Goal: Communication & Community: Connect with others

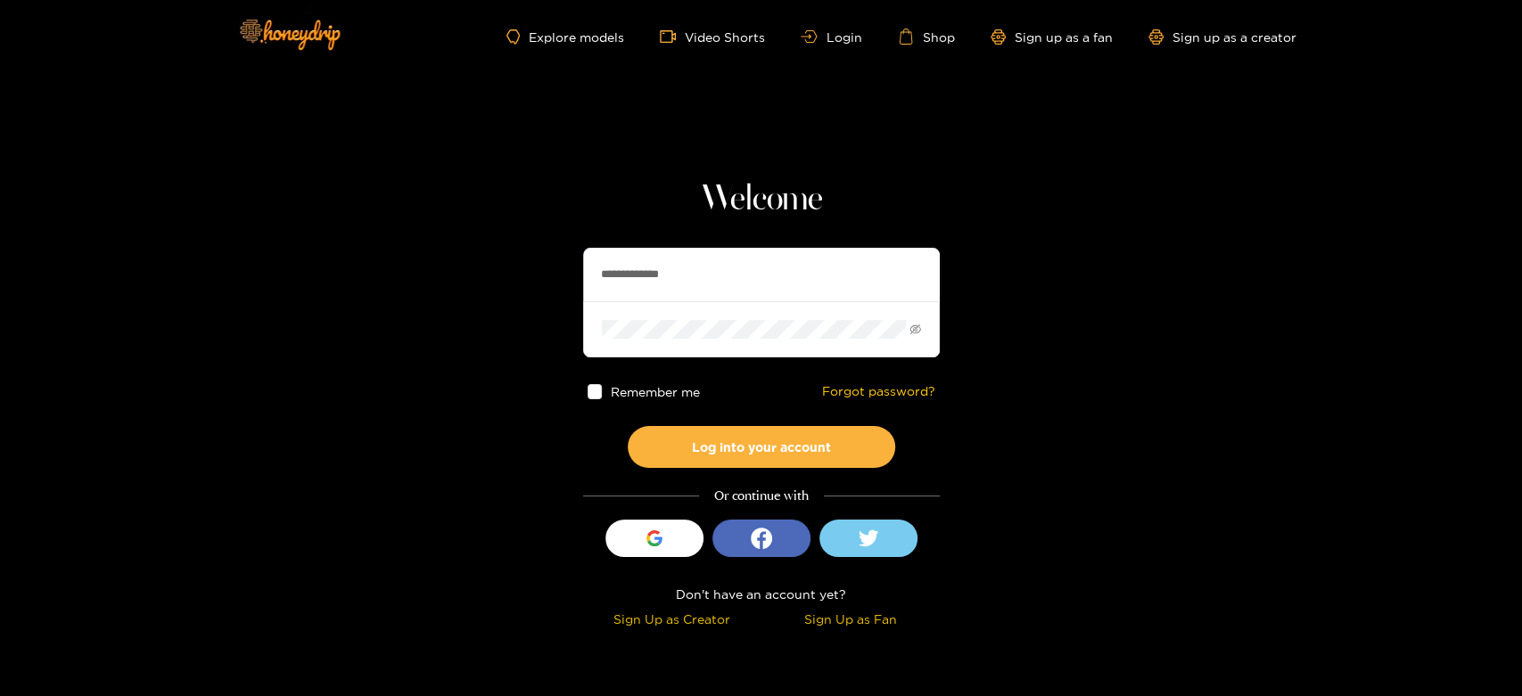
drag, startPoint x: 718, startPoint y: 276, endPoint x: 575, endPoint y: 250, distance: 145.1
click at [575, 250] on section "**********" at bounding box center [761, 317] width 1522 height 634
paste input "text"
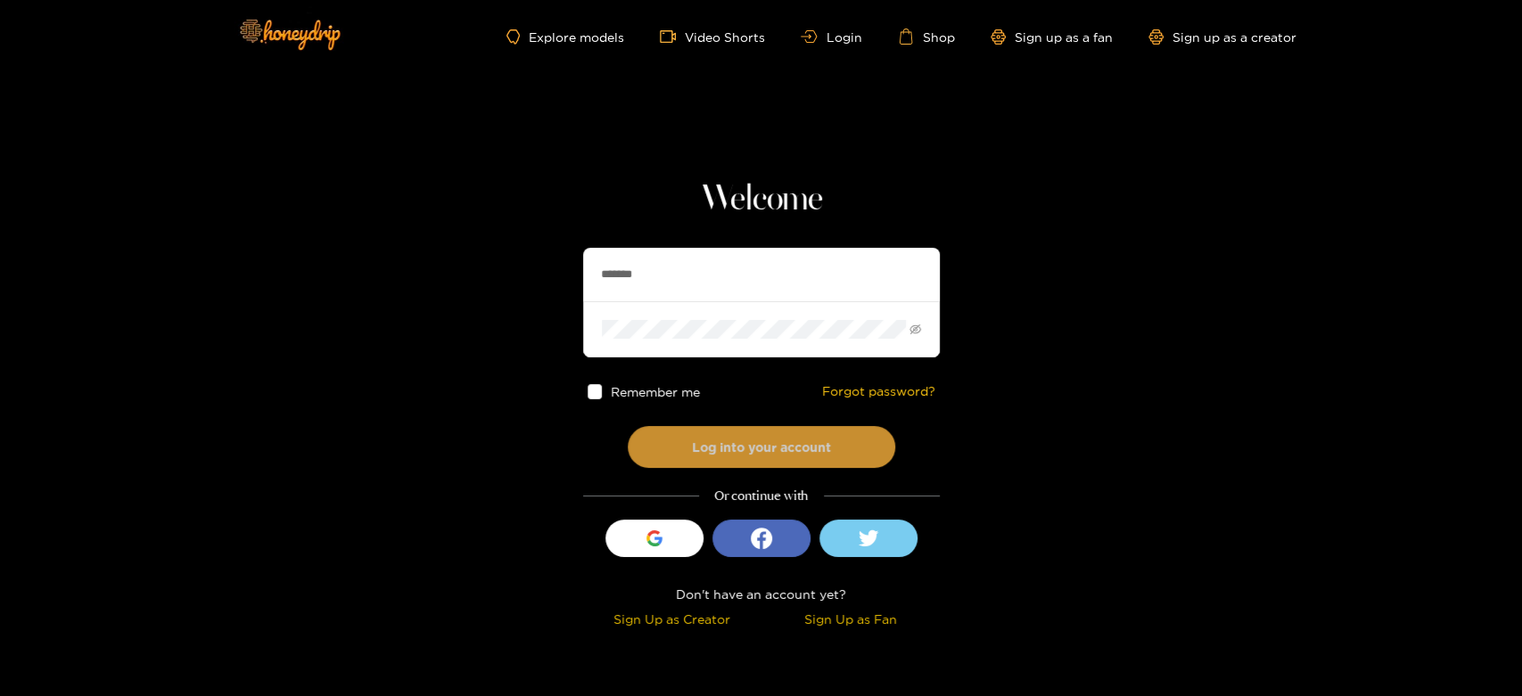
type input "*******"
click at [711, 457] on button "Log into your account" at bounding box center [761, 447] width 267 height 42
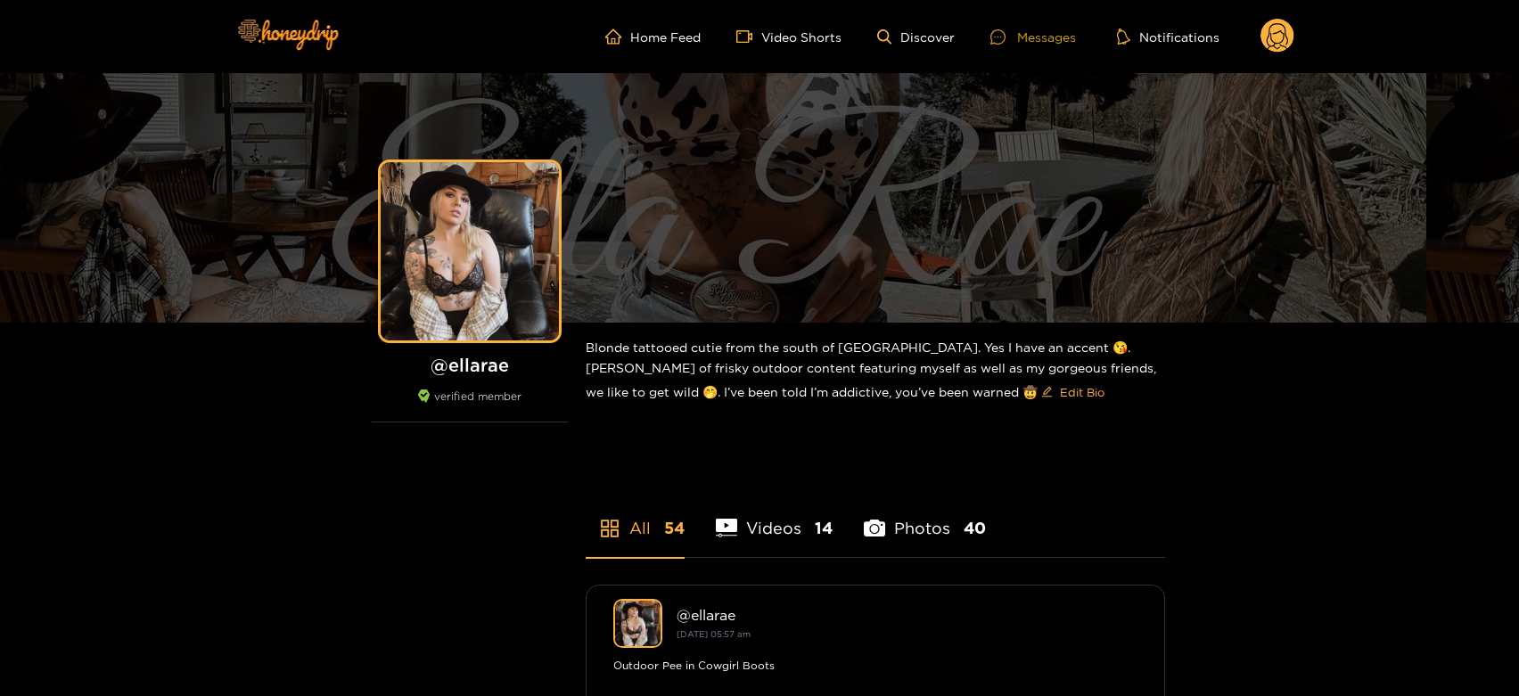
click at [1011, 41] on div at bounding box center [1003, 36] width 27 height 15
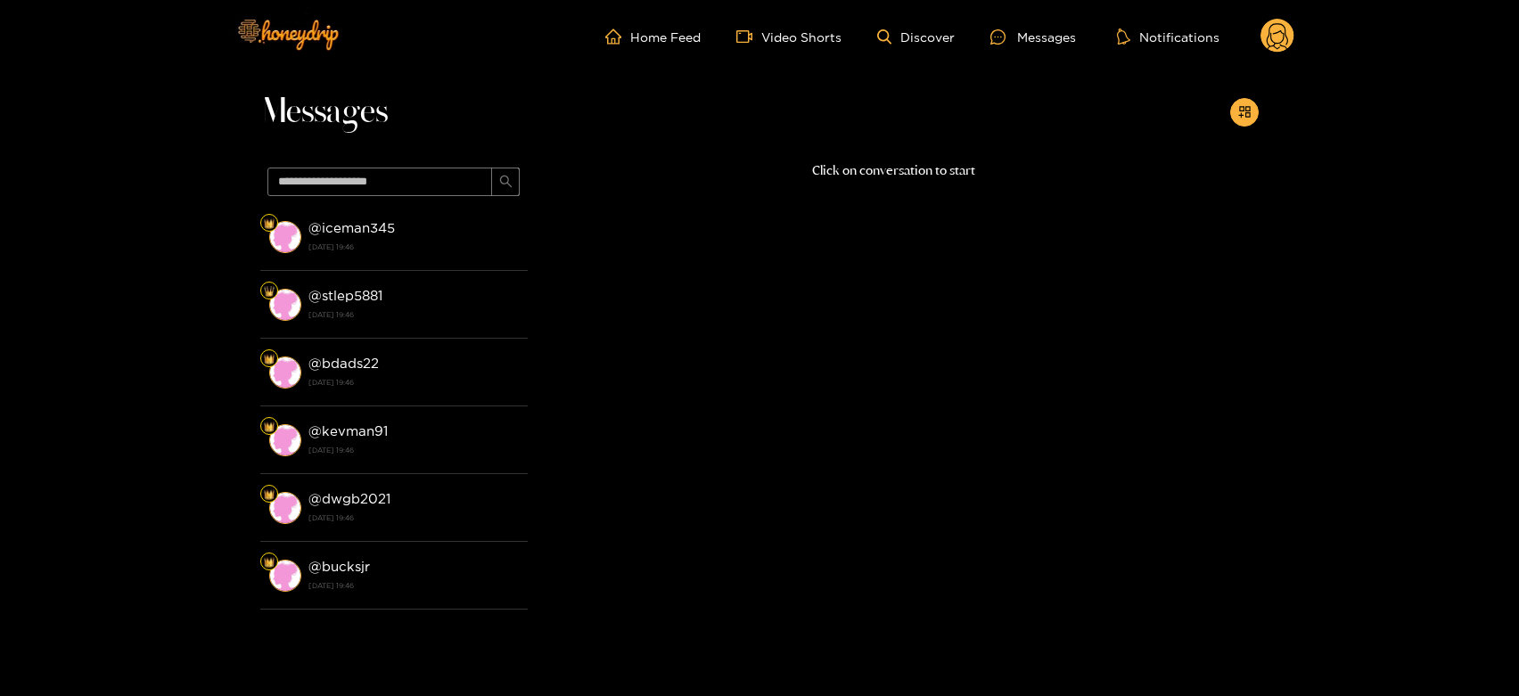
click at [342, 255] on div "@ iceman345 27 August 2025 19:46" at bounding box center [413, 237] width 210 height 40
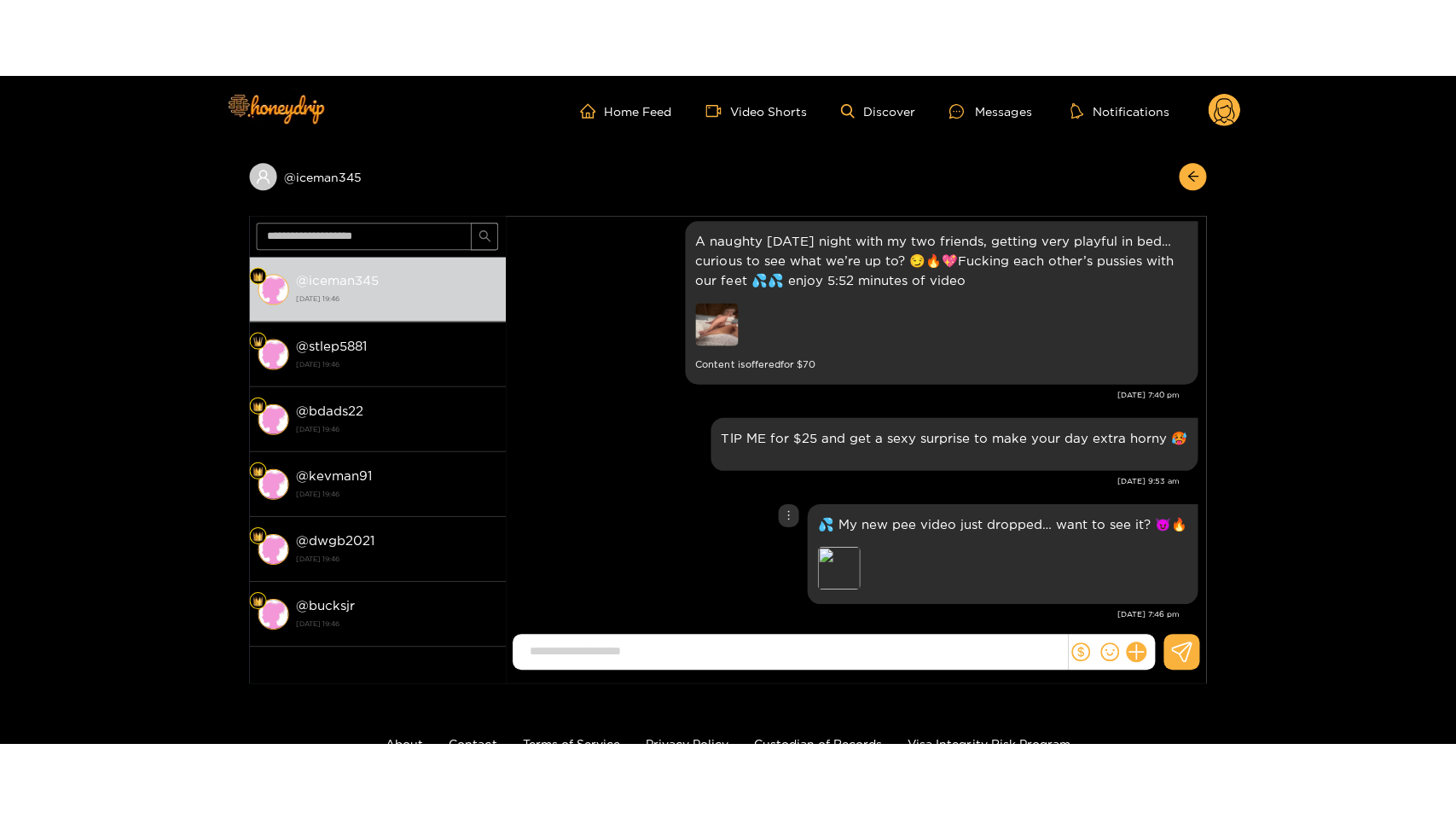
scroll to position [2755, 0]
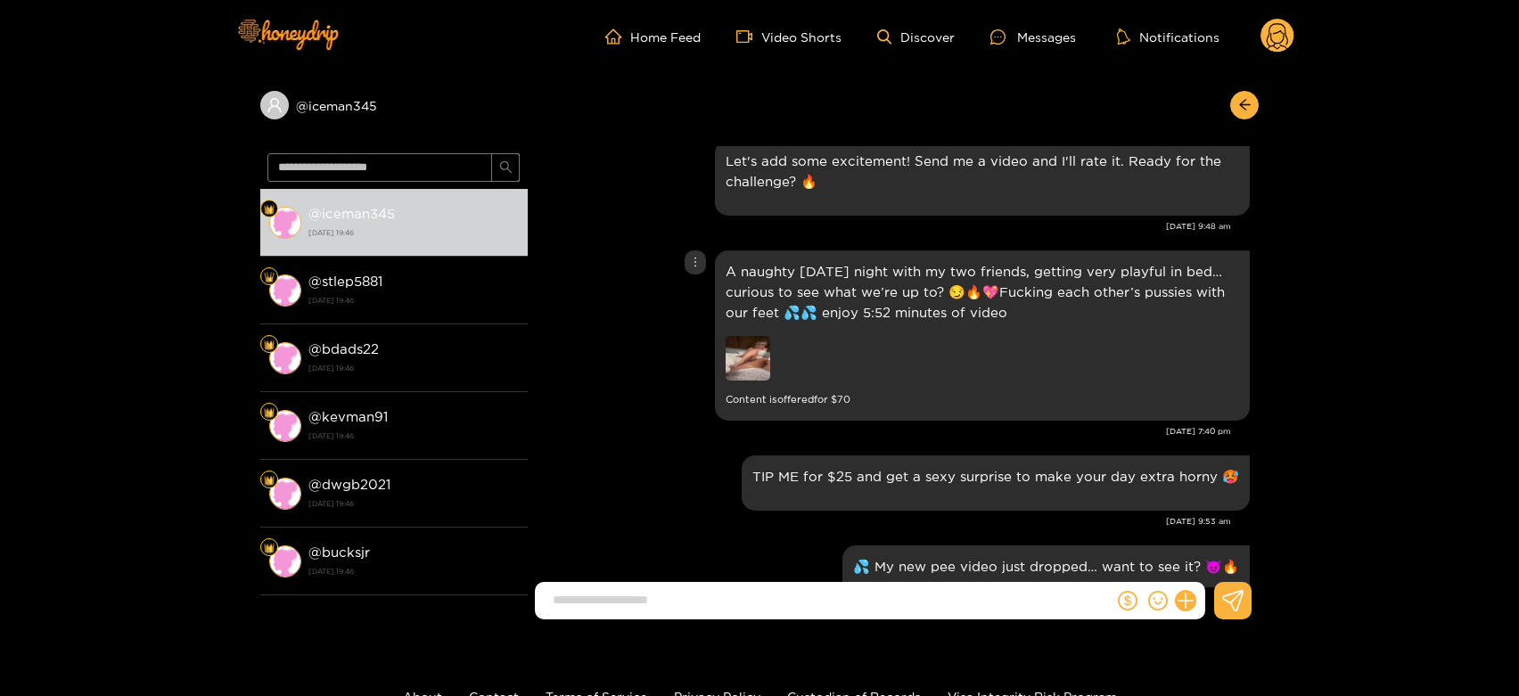
click at [740, 365] on div "A naughty Tuesday night with my two friends, getting very playful in bed… curio…" at bounding box center [982, 335] width 513 height 149
click at [741, 357] on img at bounding box center [748, 358] width 45 height 45
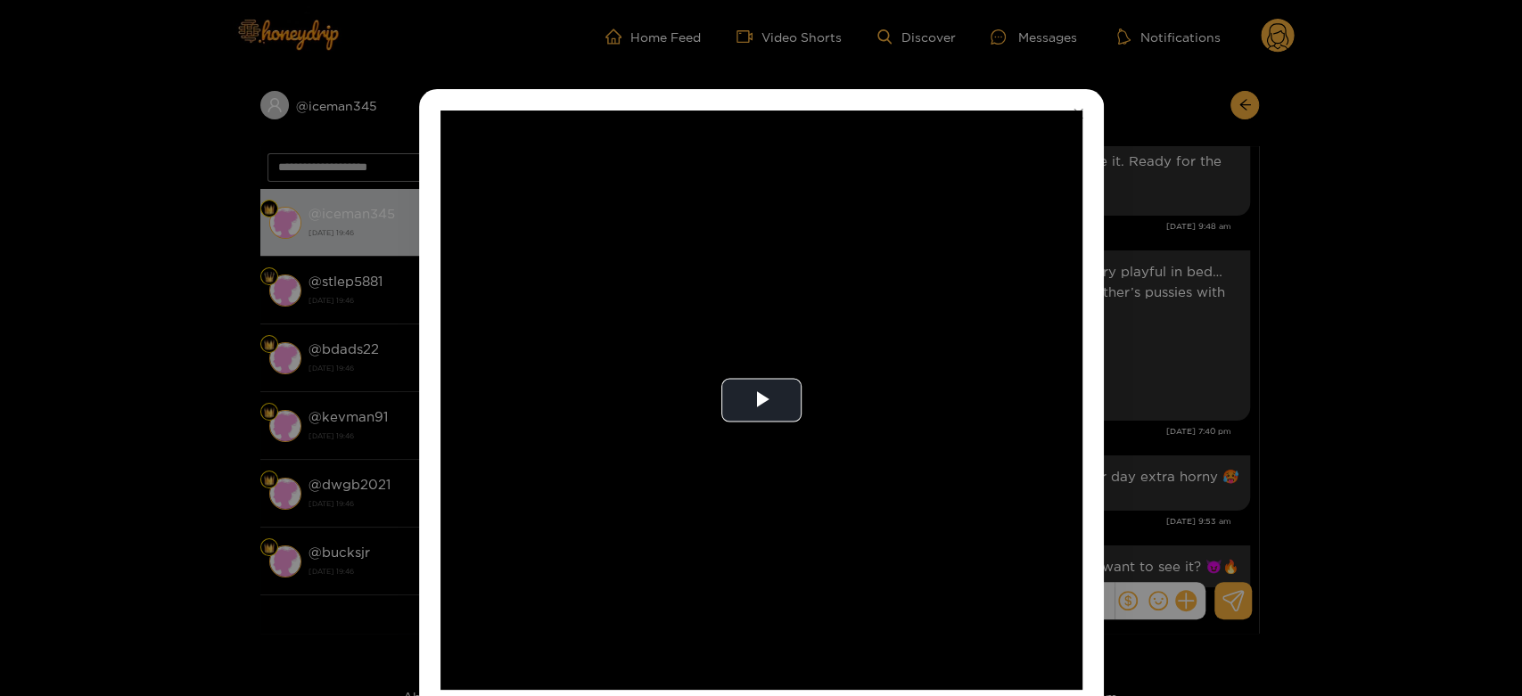
click at [741, 357] on video "Video Player" at bounding box center [761, 400] width 642 height 579
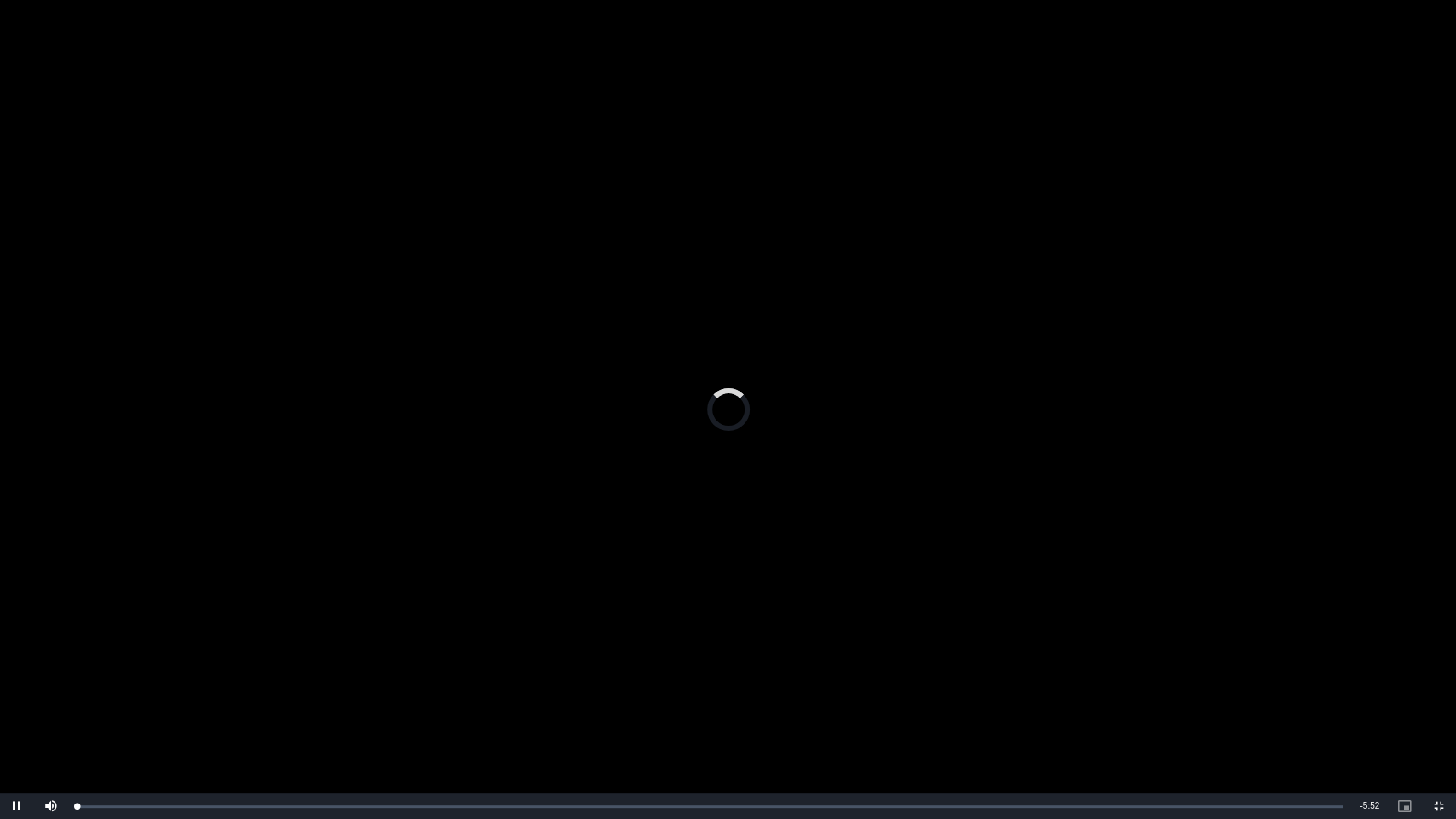
click at [709, 457] on video "Video Player" at bounding box center [728, 410] width 1456 height 819
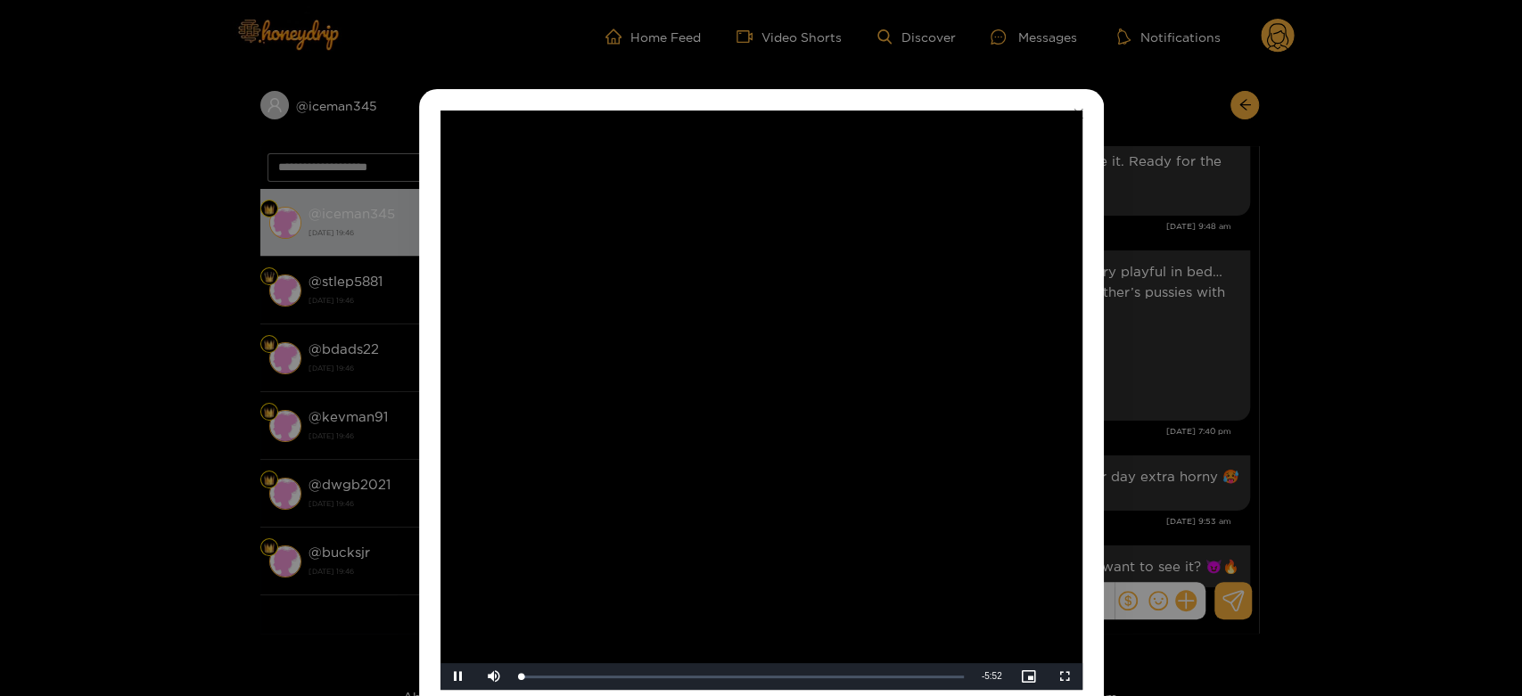
drag, startPoint x: 790, startPoint y: 379, endPoint x: 841, endPoint y: 379, distance: 50.8
click at [790, 379] on video "Video Player" at bounding box center [761, 400] width 642 height 579
click at [1251, 379] on div "**********" at bounding box center [761, 348] width 1522 height 696
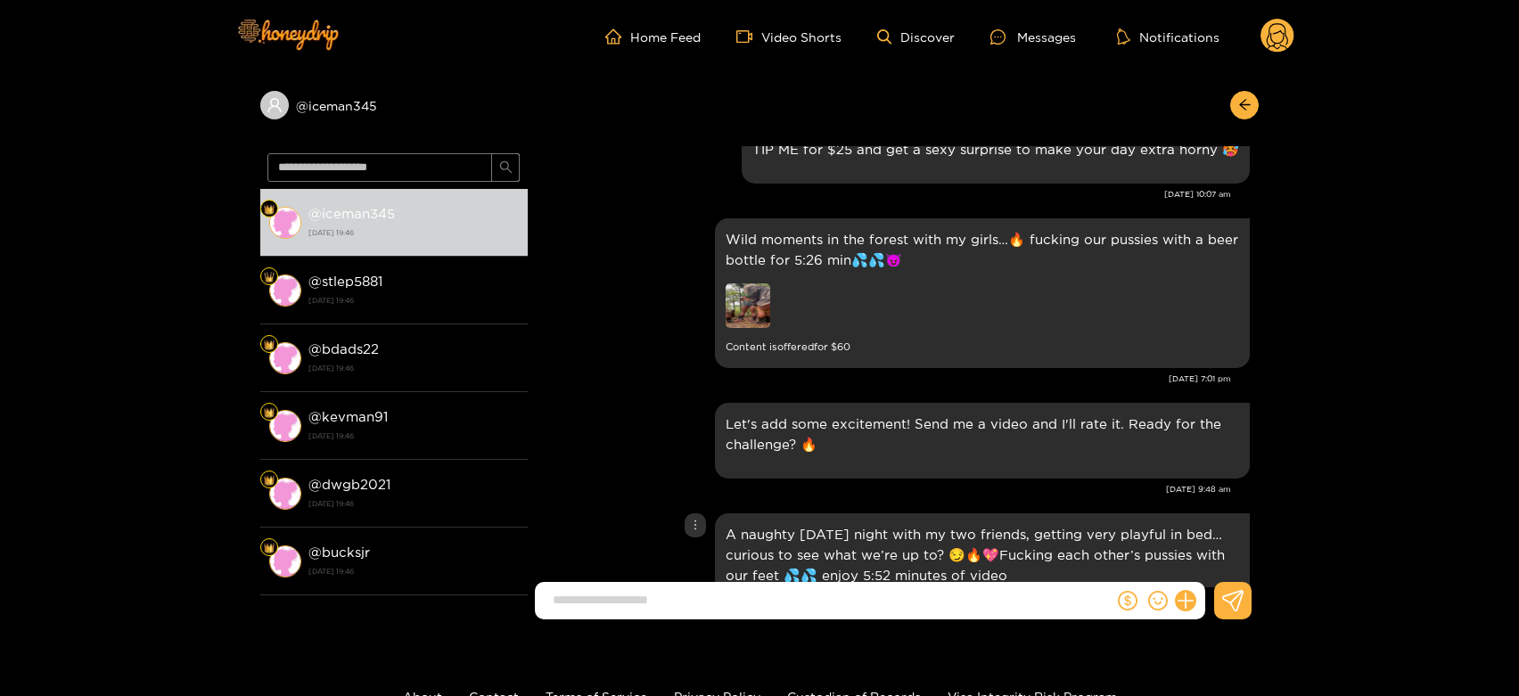
scroll to position [2581, 0]
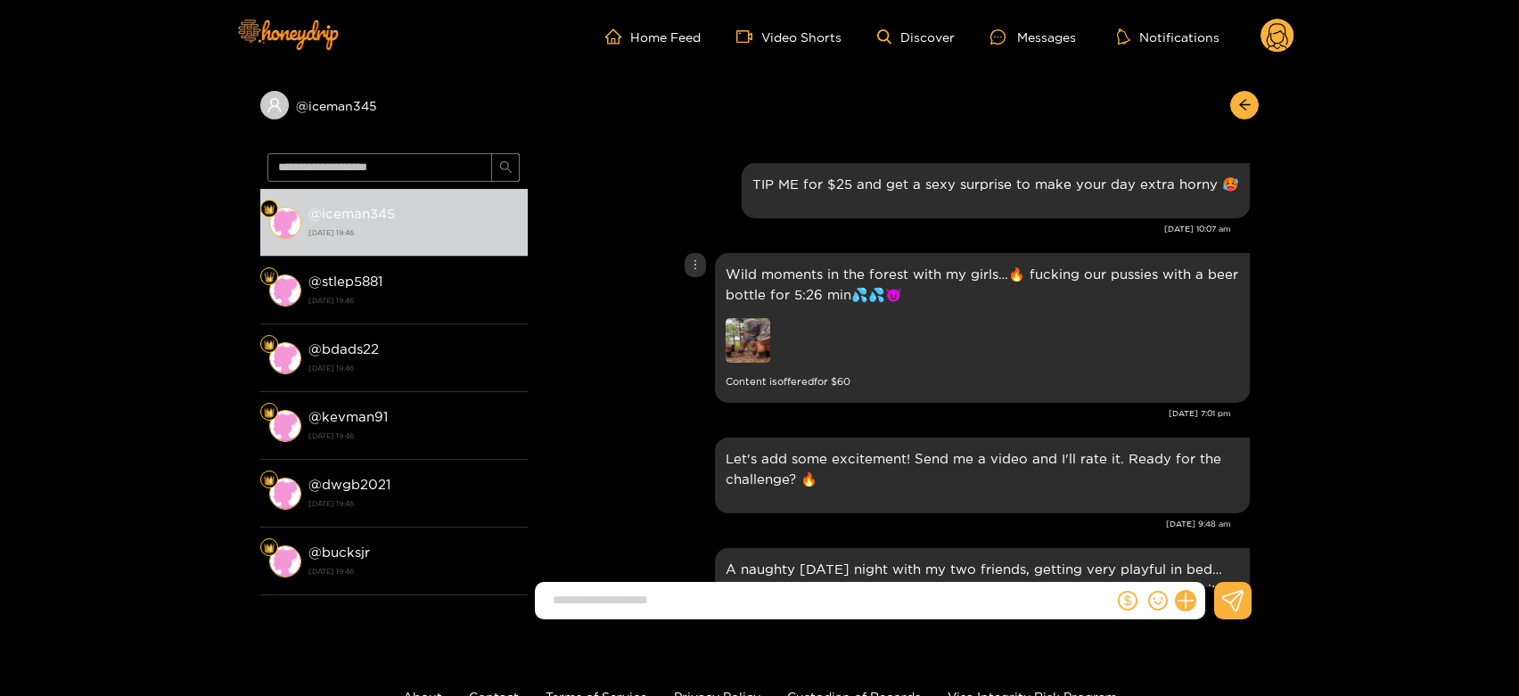
click at [747, 318] on img at bounding box center [748, 340] width 45 height 45
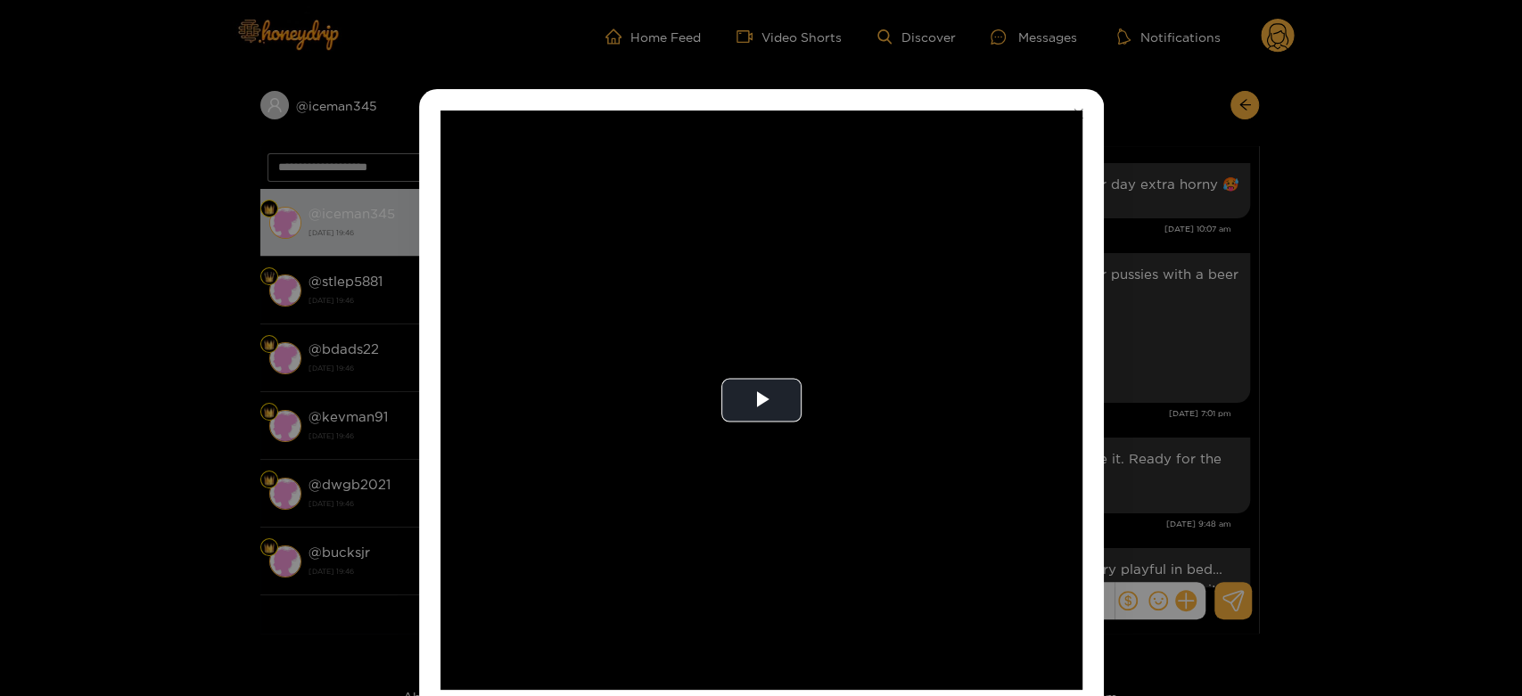
click at [747, 305] on video "Video Player" at bounding box center [761, 400] width 642 height 579
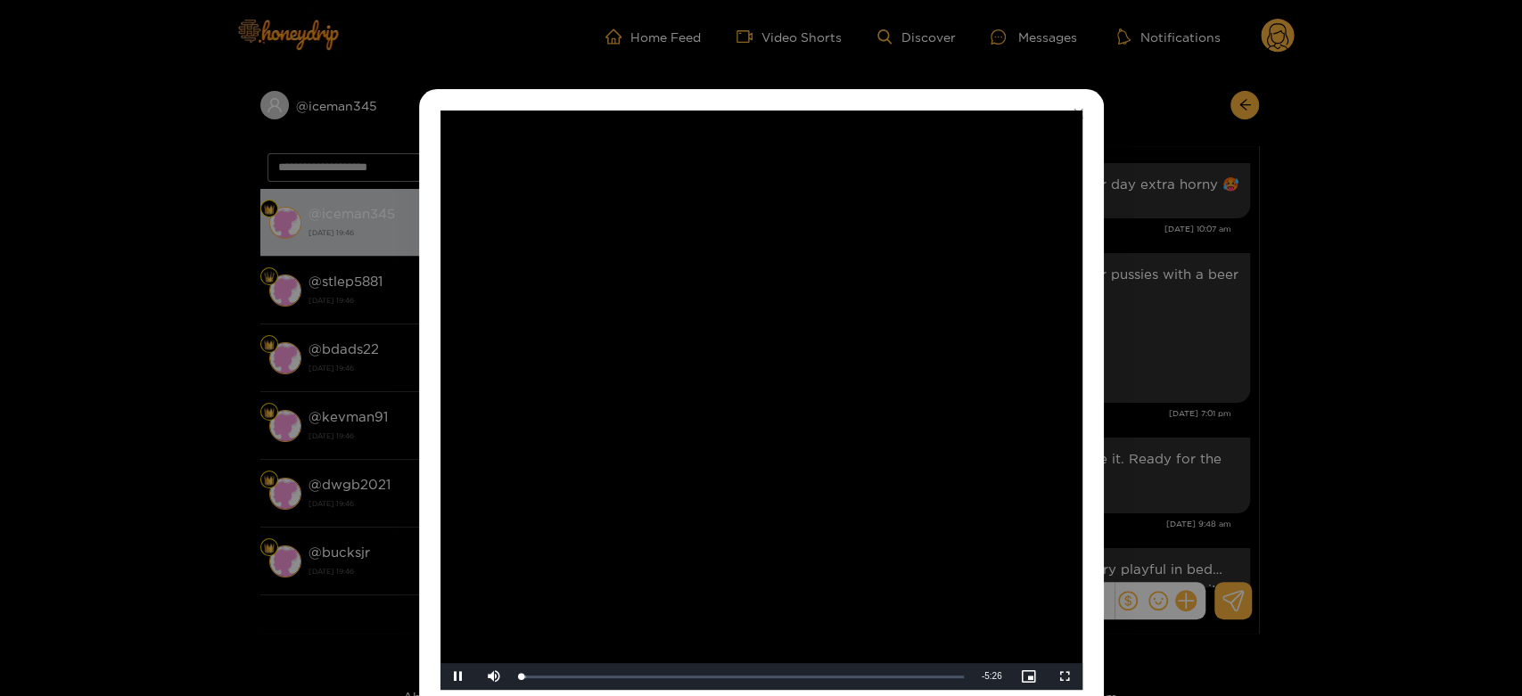
click at [747, 305] on video "Video Player" at bounding box center [761, 400] width 642 height 579
click at [1170, 326] on div "**********" at bounding box center [761, 348] width 1522 height 696
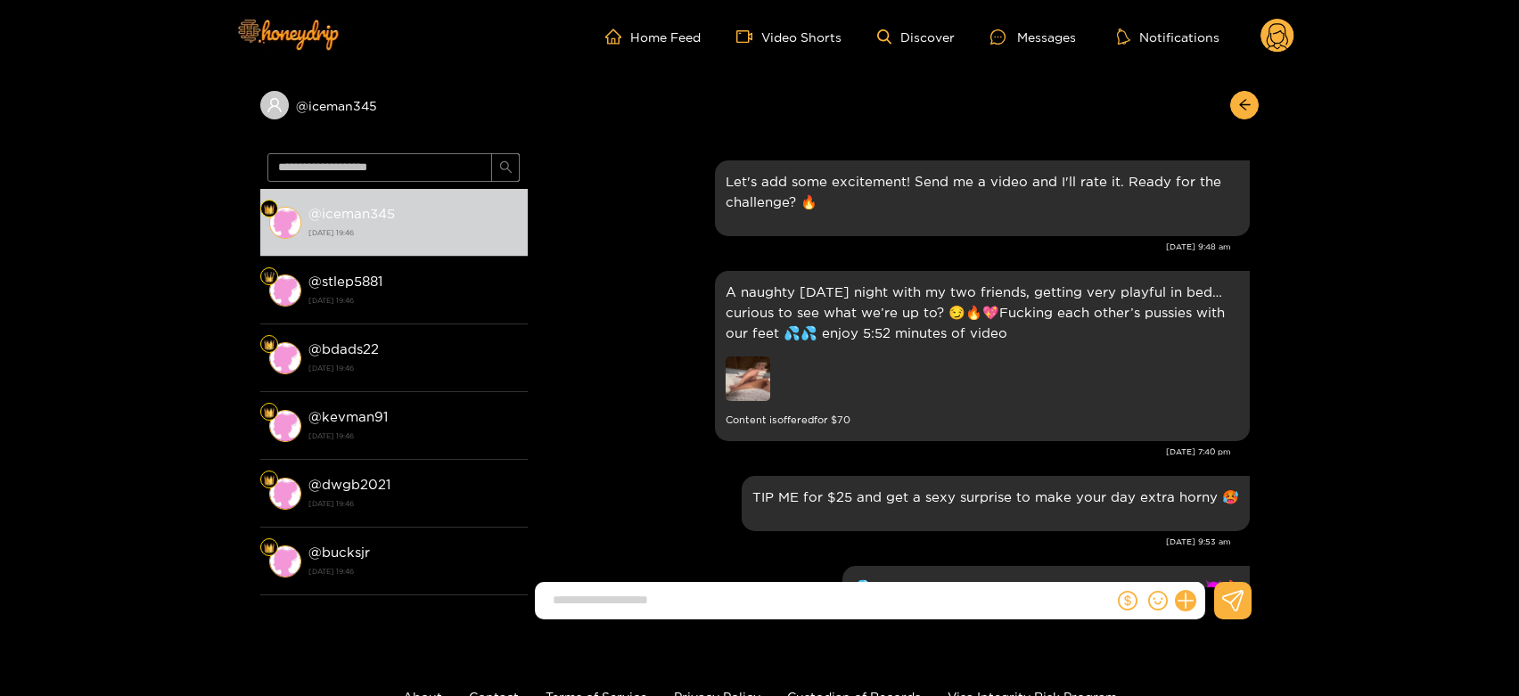
scroll to position [2978, 0]
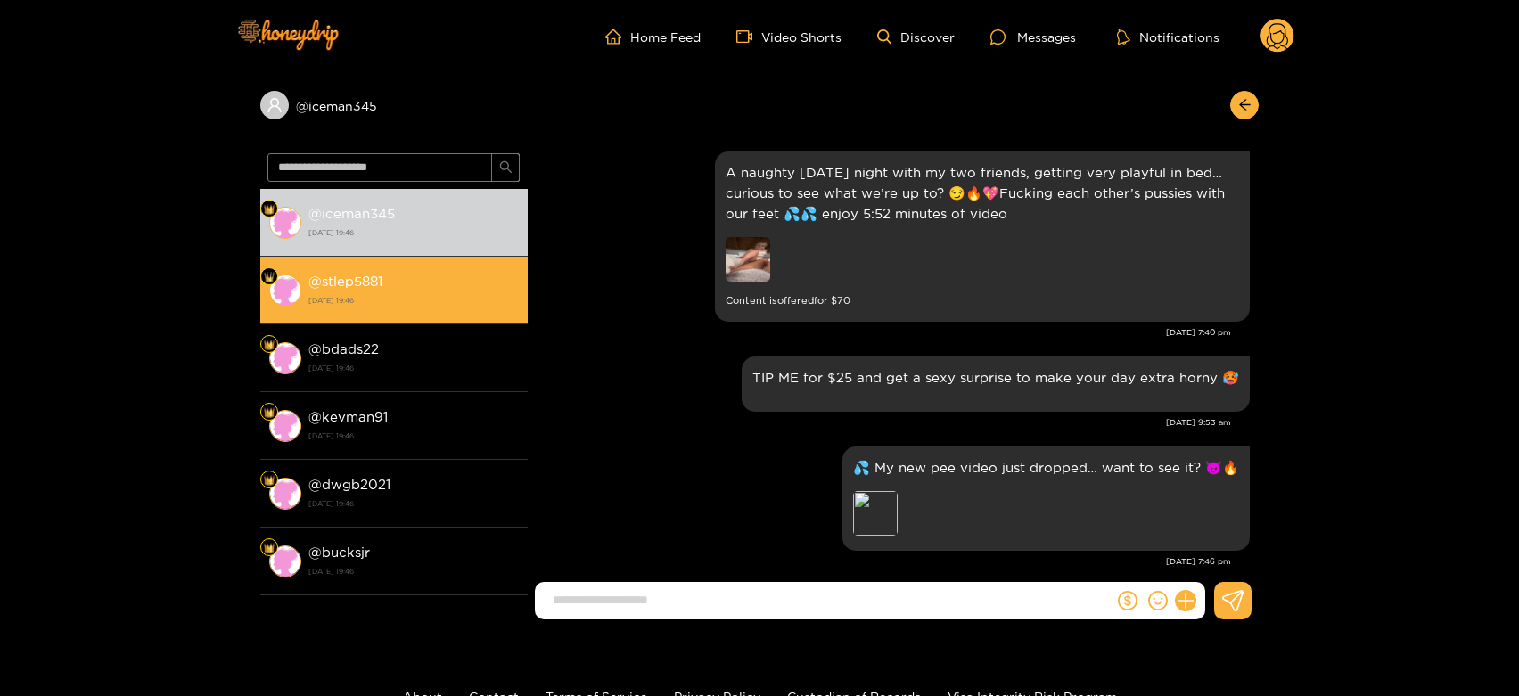
click at [422, 295] on strong "27 August 2025 19:46" at bounding box center [413, 300] width 210 height 16
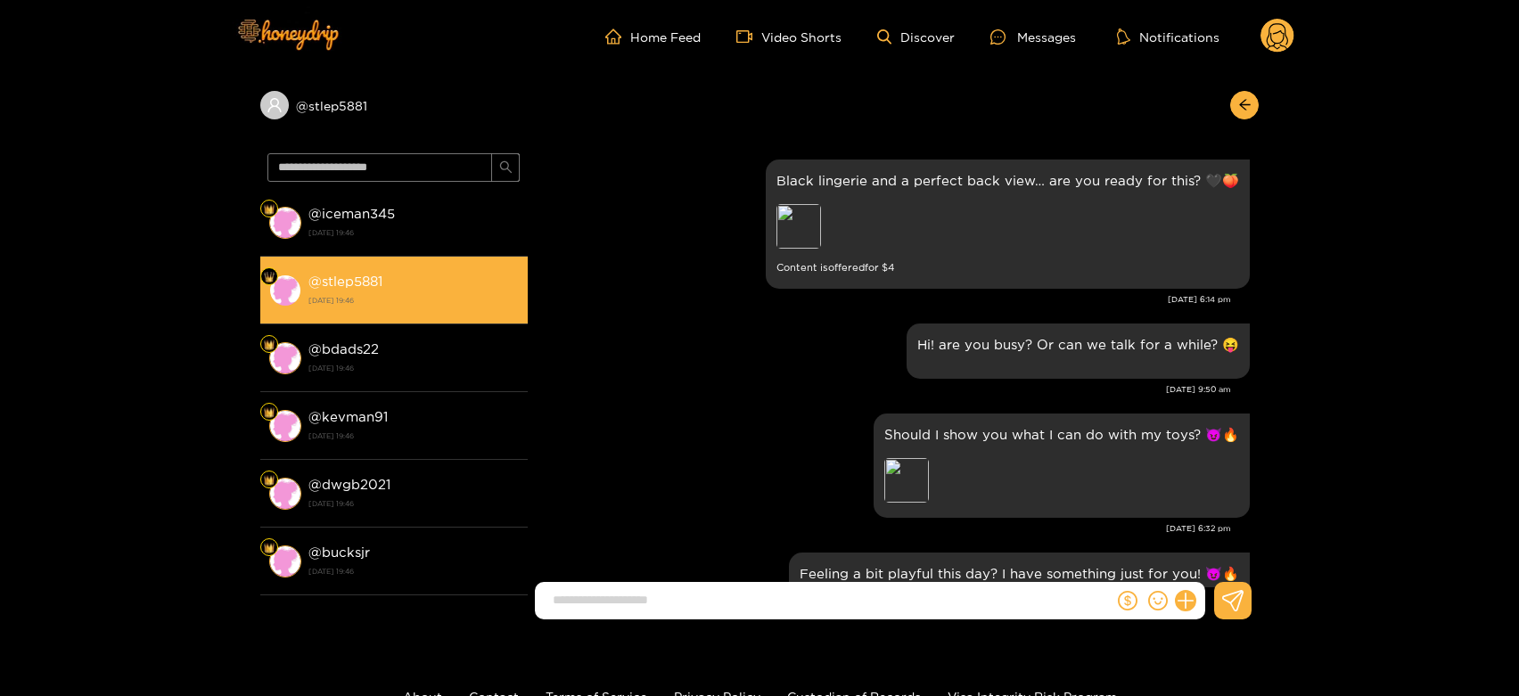
scroll to position [2978, 0]
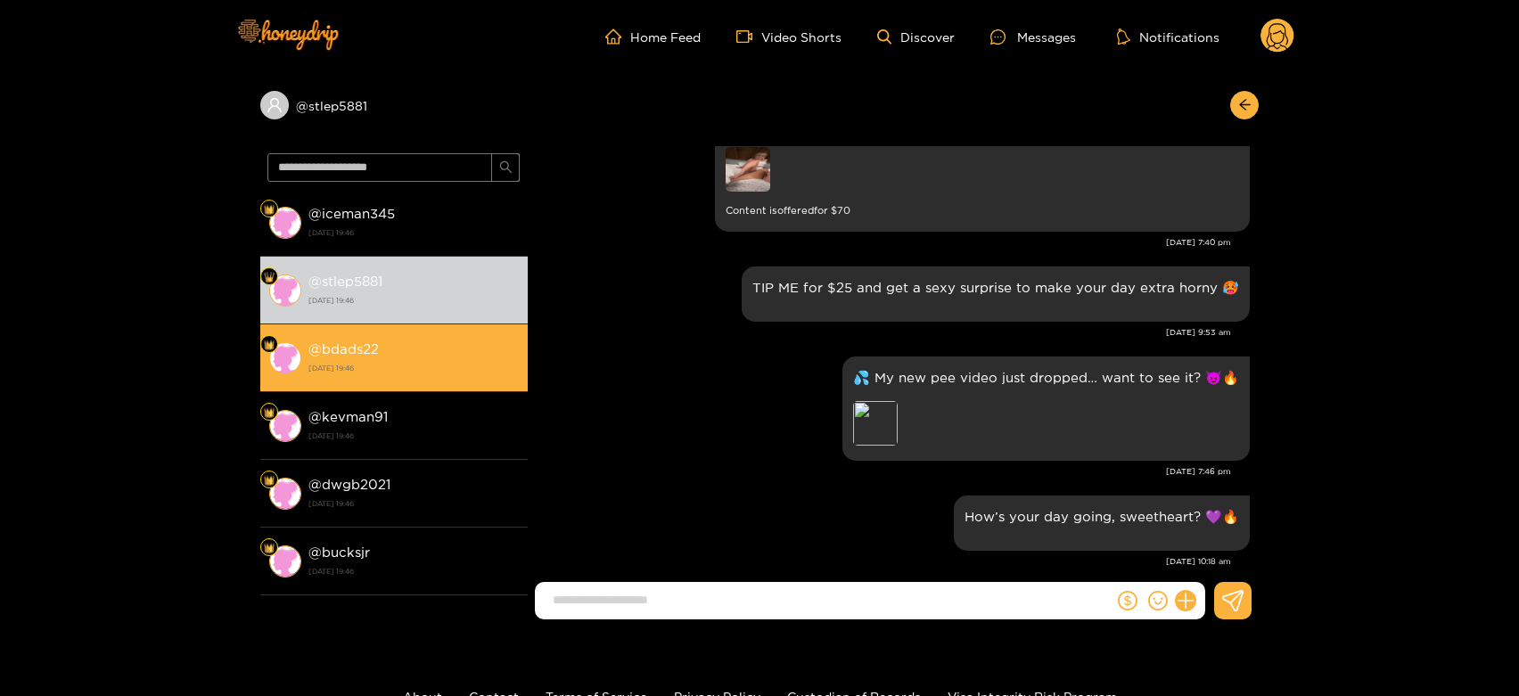
click at [418, 376] on div "@ bdads22 27 August 2025 19:46" at bounding box center [413, 358] width 210 height 40
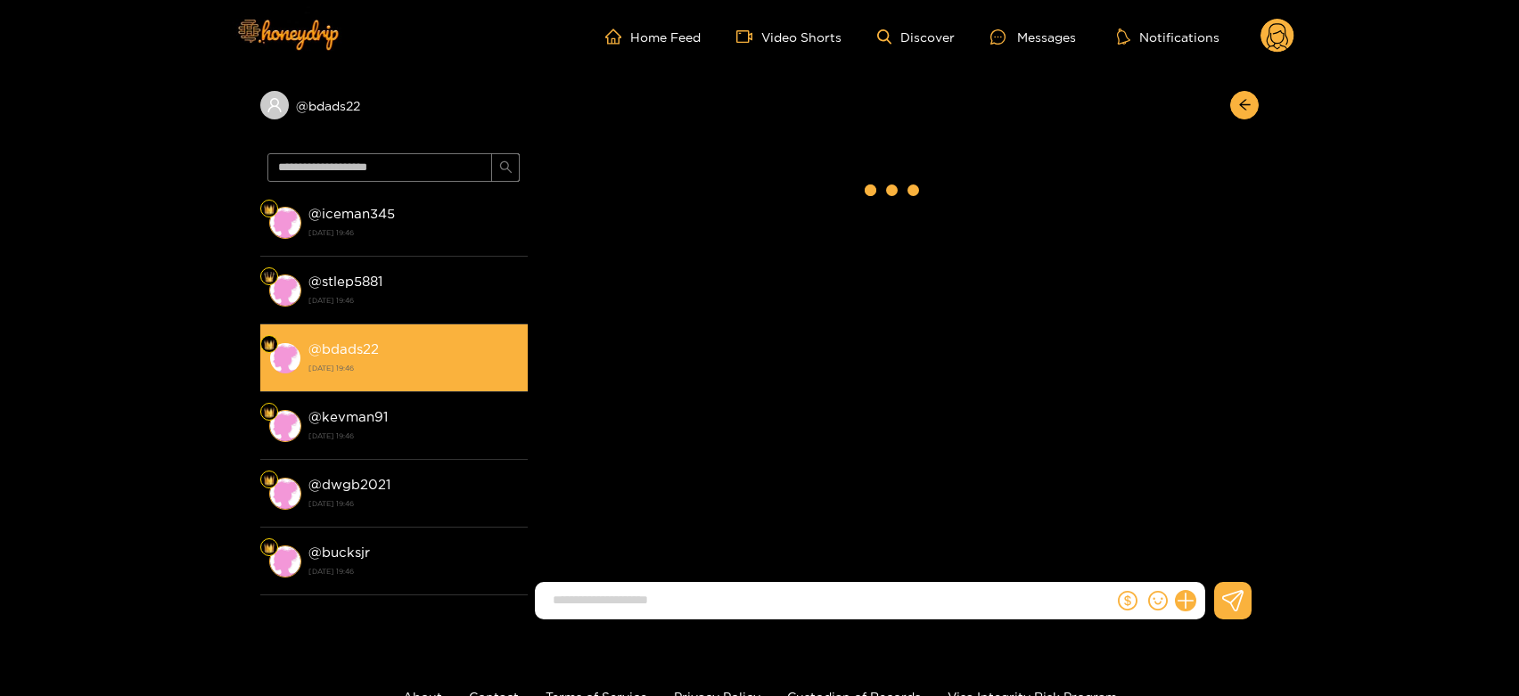
scroll to position [2978, 0]
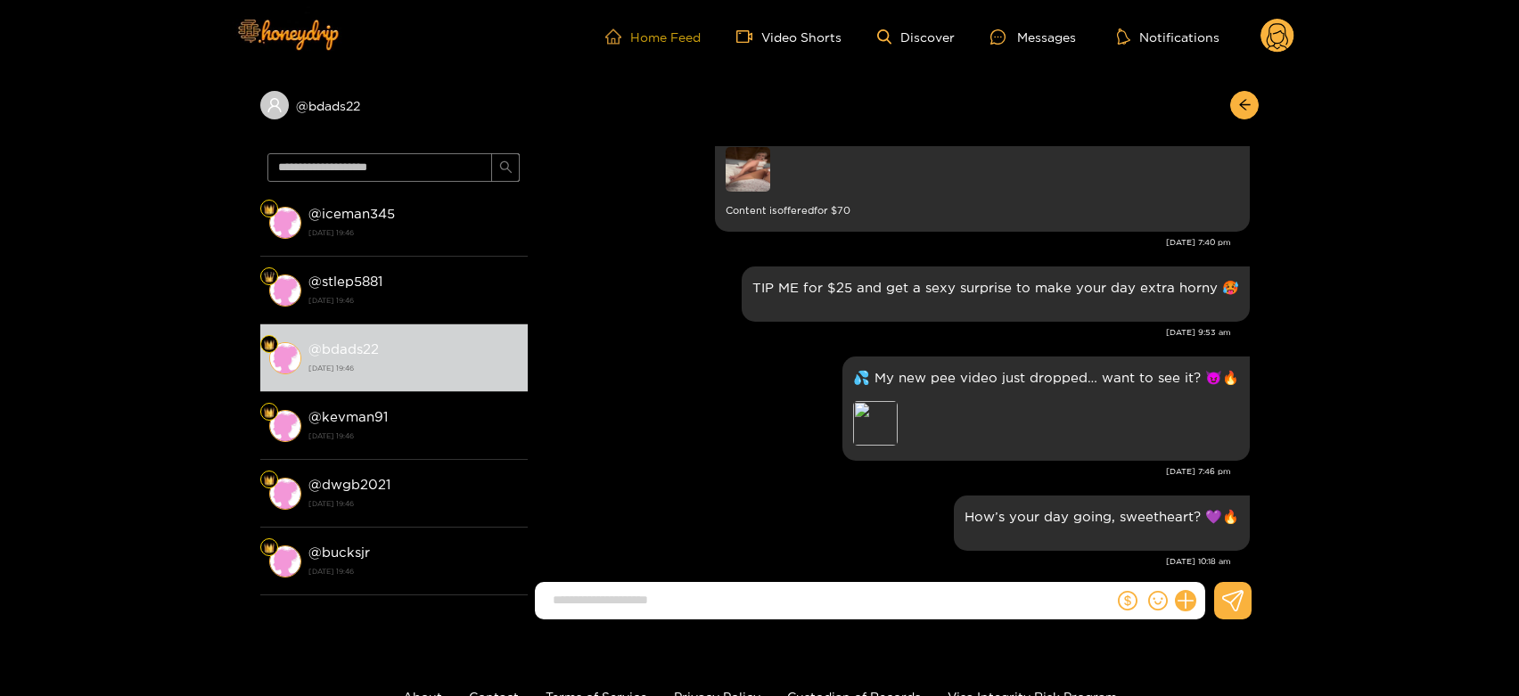
click at [690, 33] on link "Home Feed" at bounding box center [652, 37] width 95 height 16
click at [884, 407] on div "Preview" at bounding box center [875, 423] width 45 height 45
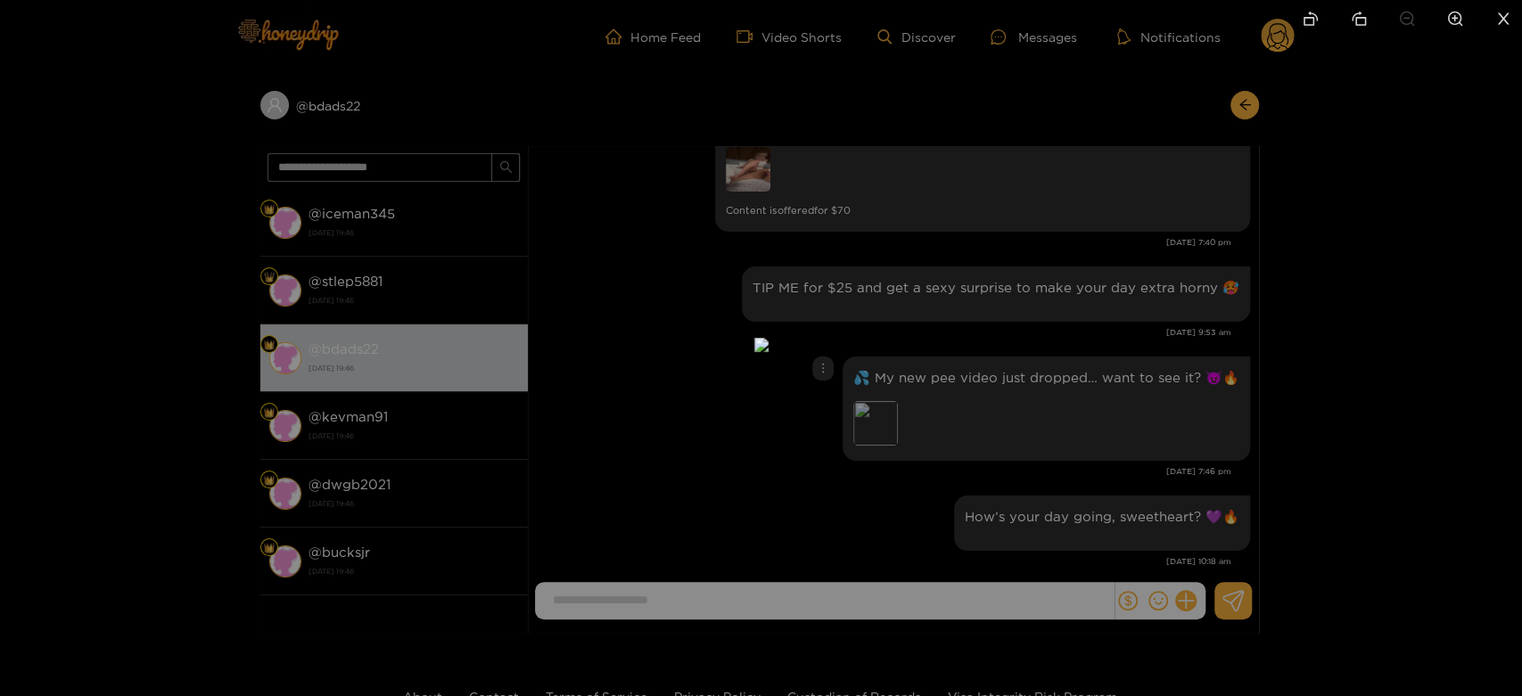
click at [1055, 440] on div at bounding box center [761, 348] width 1522 height 696
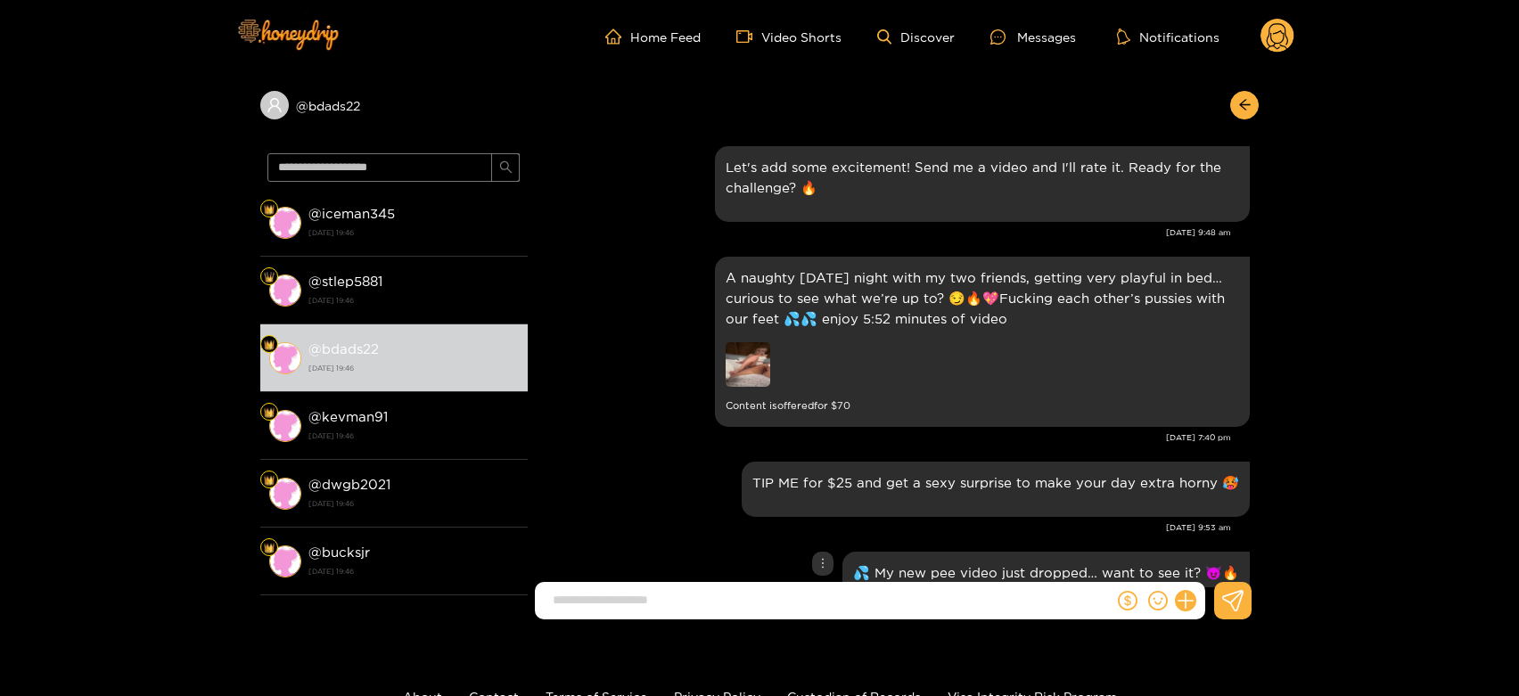
scroll to position [2781, 0]
click at [751, 358] on img at bounding box center [748, 366] width 45 height 45
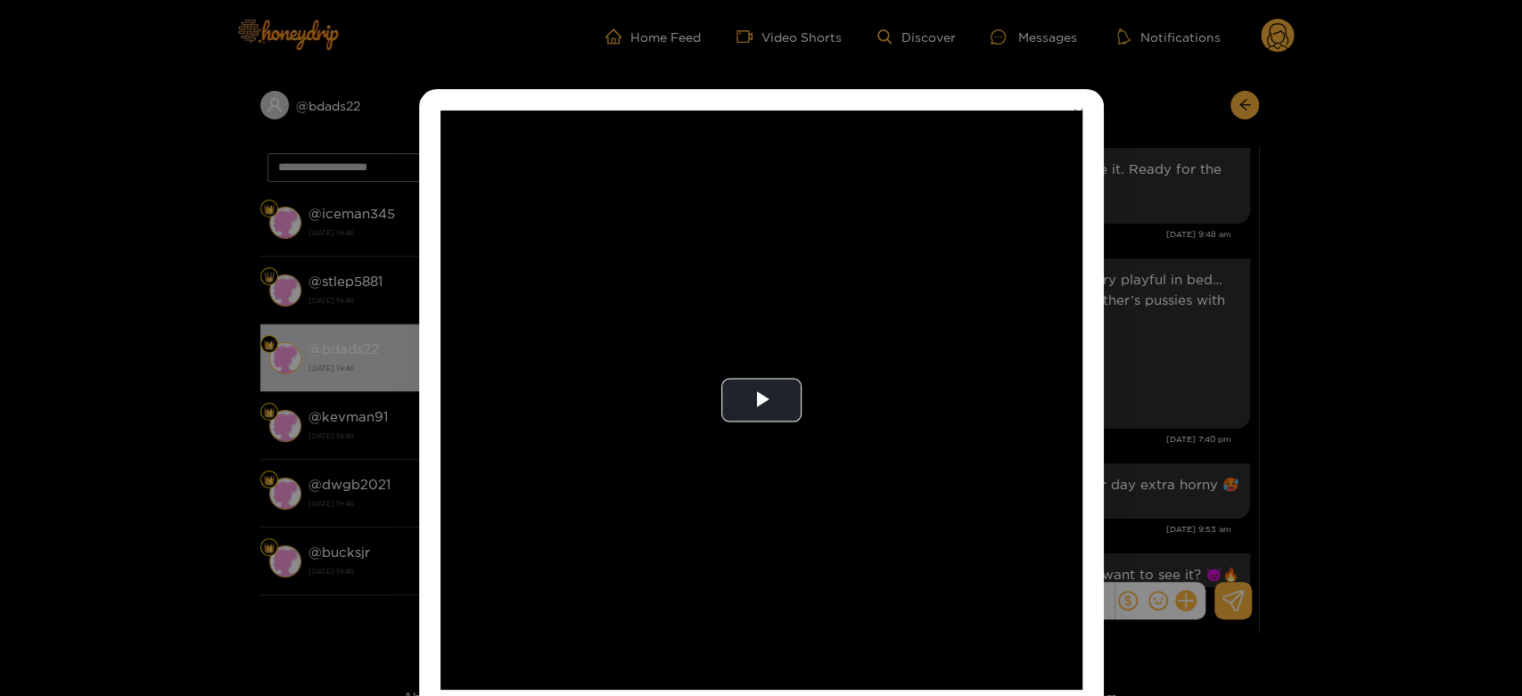
click at [751, 358] on video "Video Player" at bounding box center [761, 400] width 642 height 579
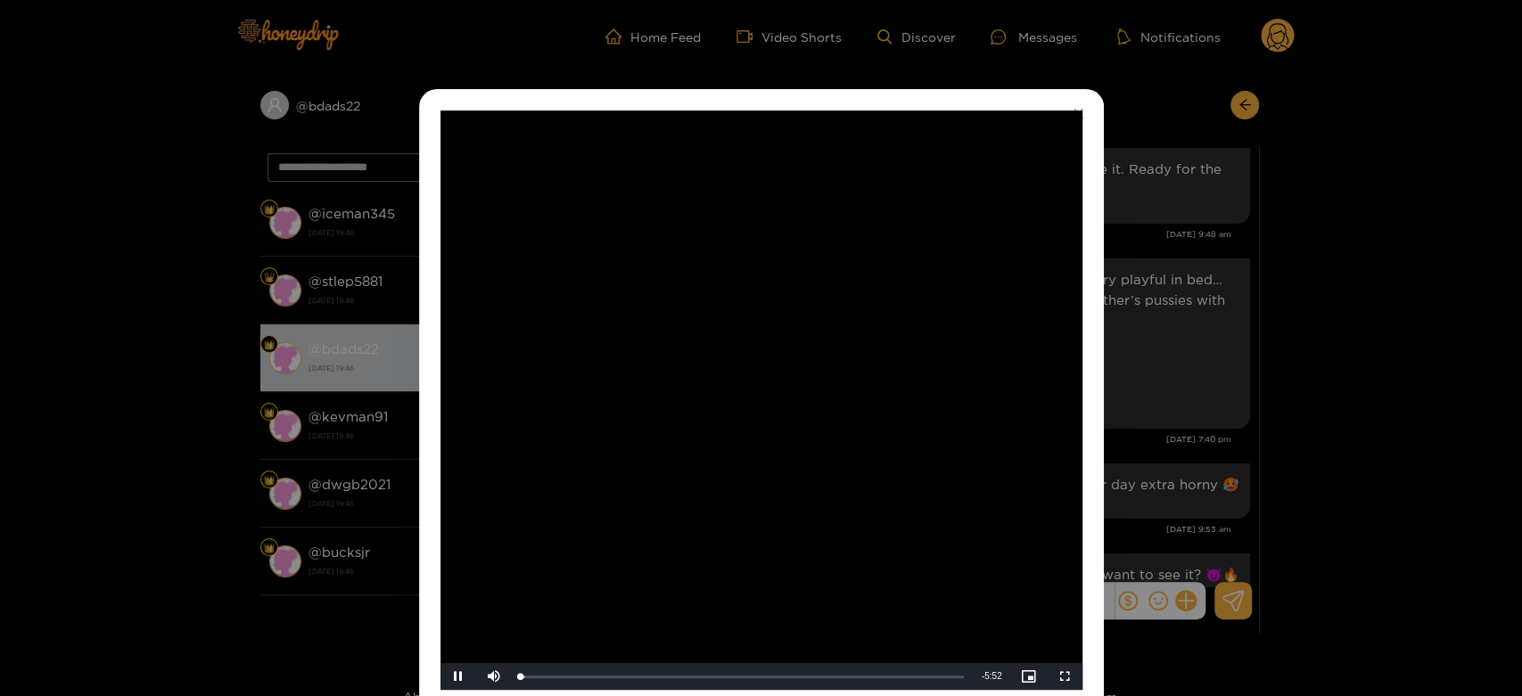
click at [751, 358] on video "Video Player" at bounding box center [761, 400] width 642 height 579
click at [1145, 395] on div "**********" at bounding box center [761, 348] width 1522 height 696
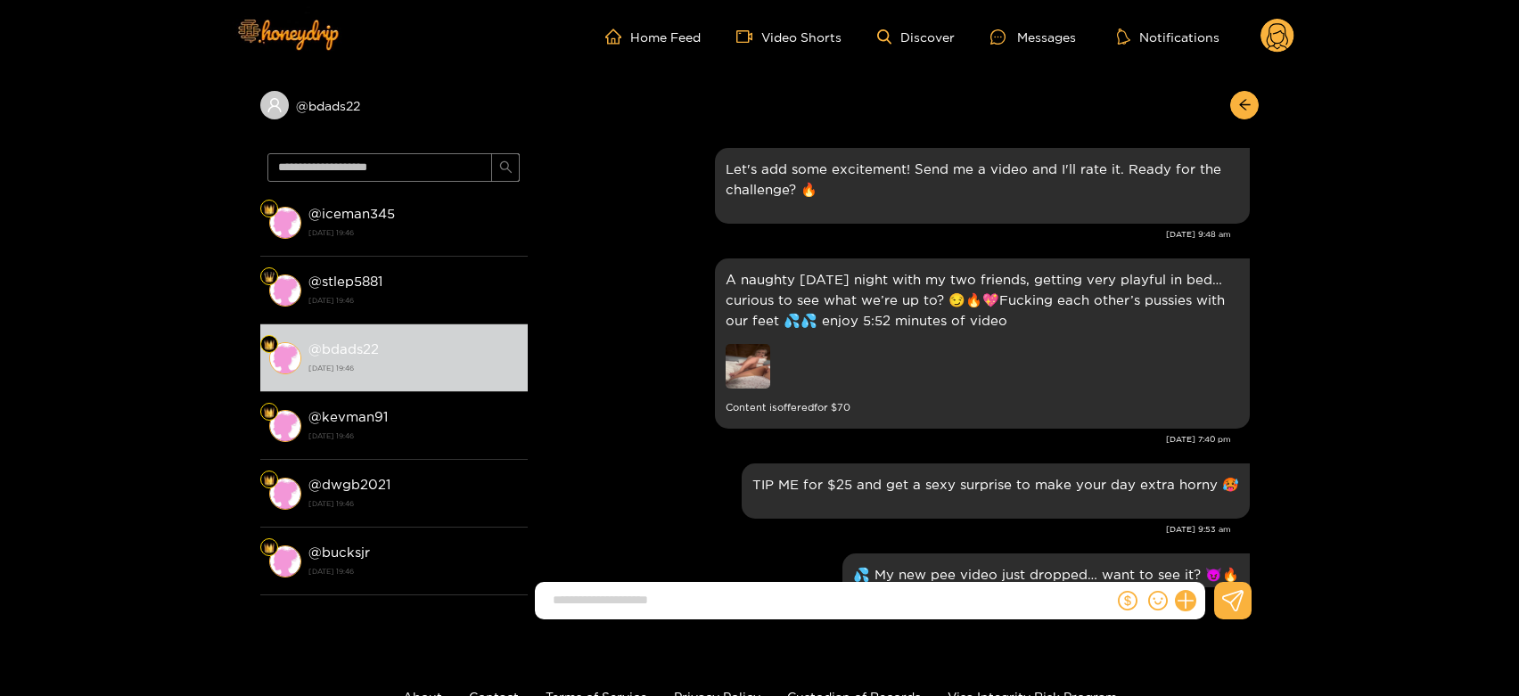
click at [1276, 32] on circle at bounding box center [1277, 36] width 34 height 34
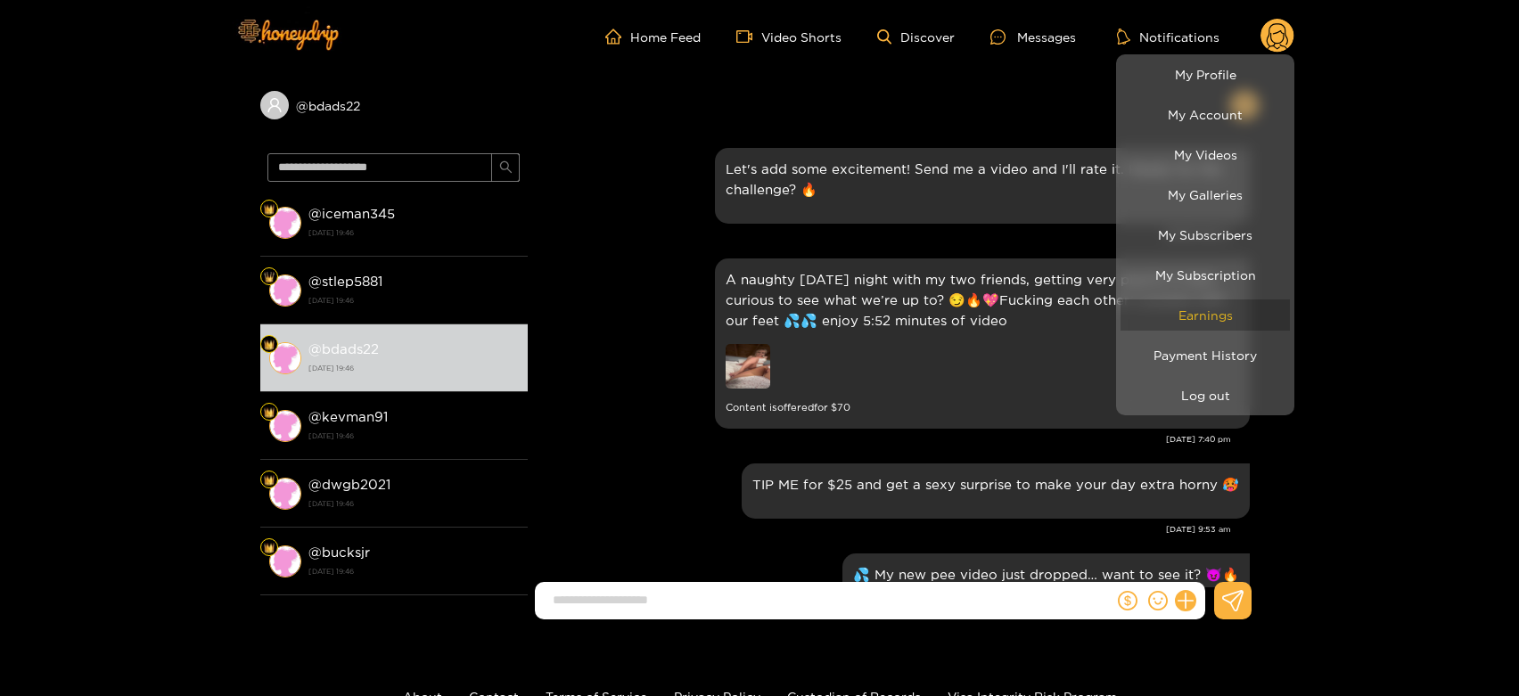
click at [1193, 312] on link "Earnings" at bounding box center [1204, 314] width 169 height 31
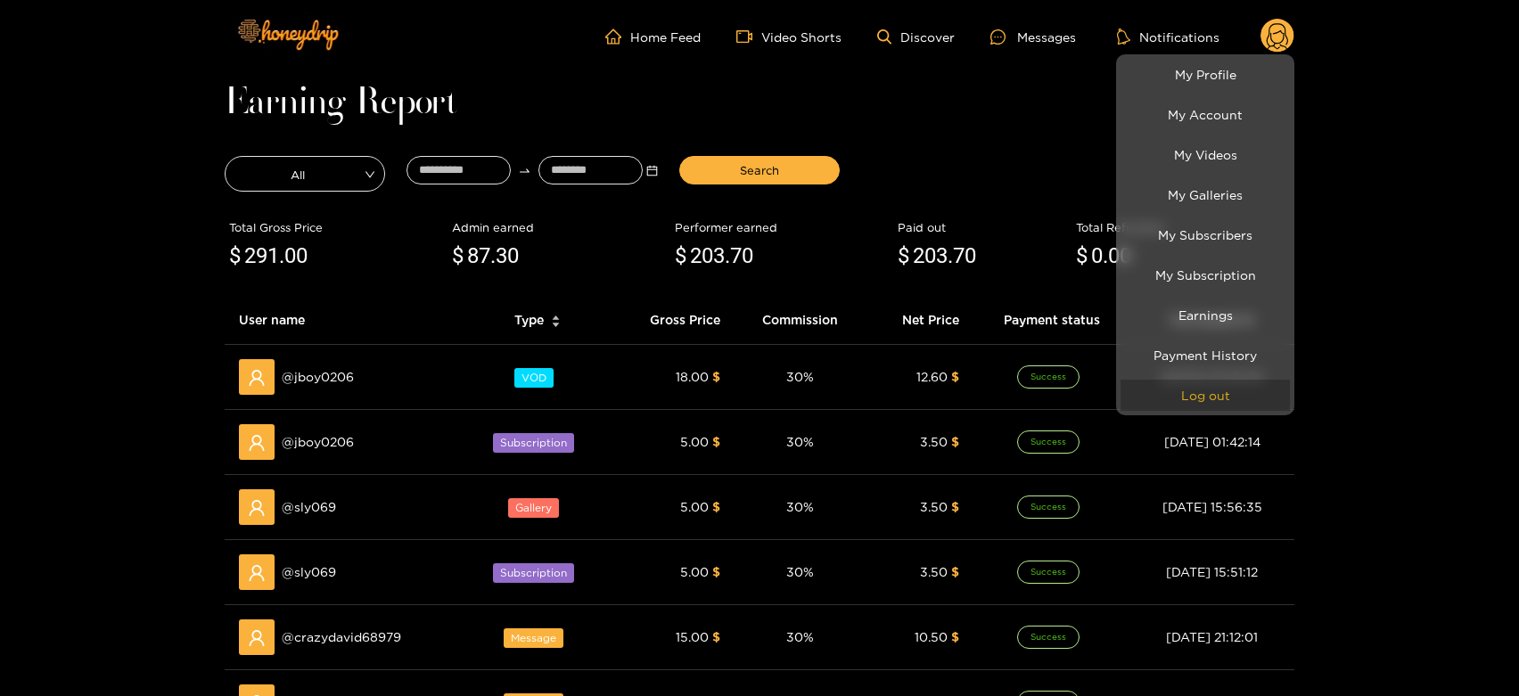
click at [1176, 397] on button "Log out" at bounding box center [1204, 395] width 169 height 31
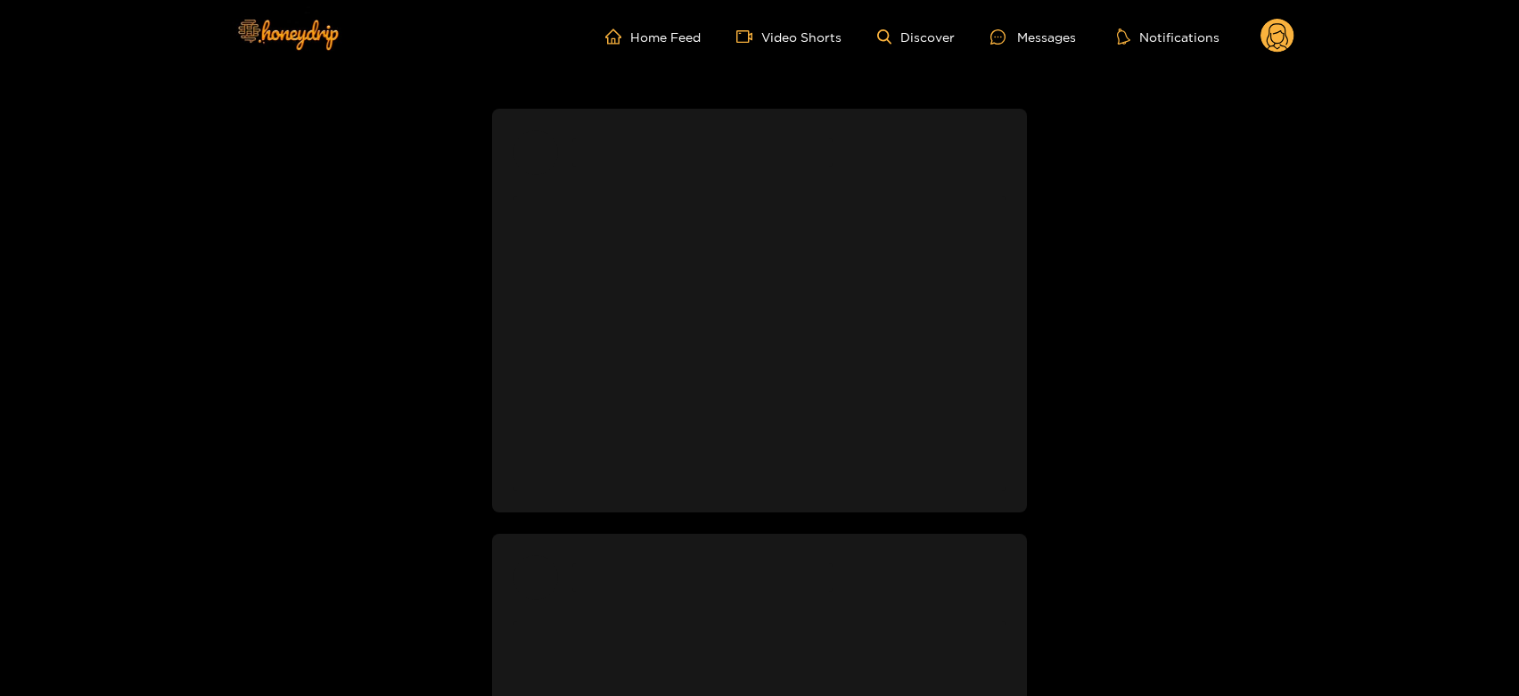
click at [962, 39] on ul "Home Feed Video Shorts Discover Messages Notifications" at bounding box center [949, 37] width 689 height 36
click at [925, 39] on link "Discover" at bounding box center [916, 36] width 78 height 15
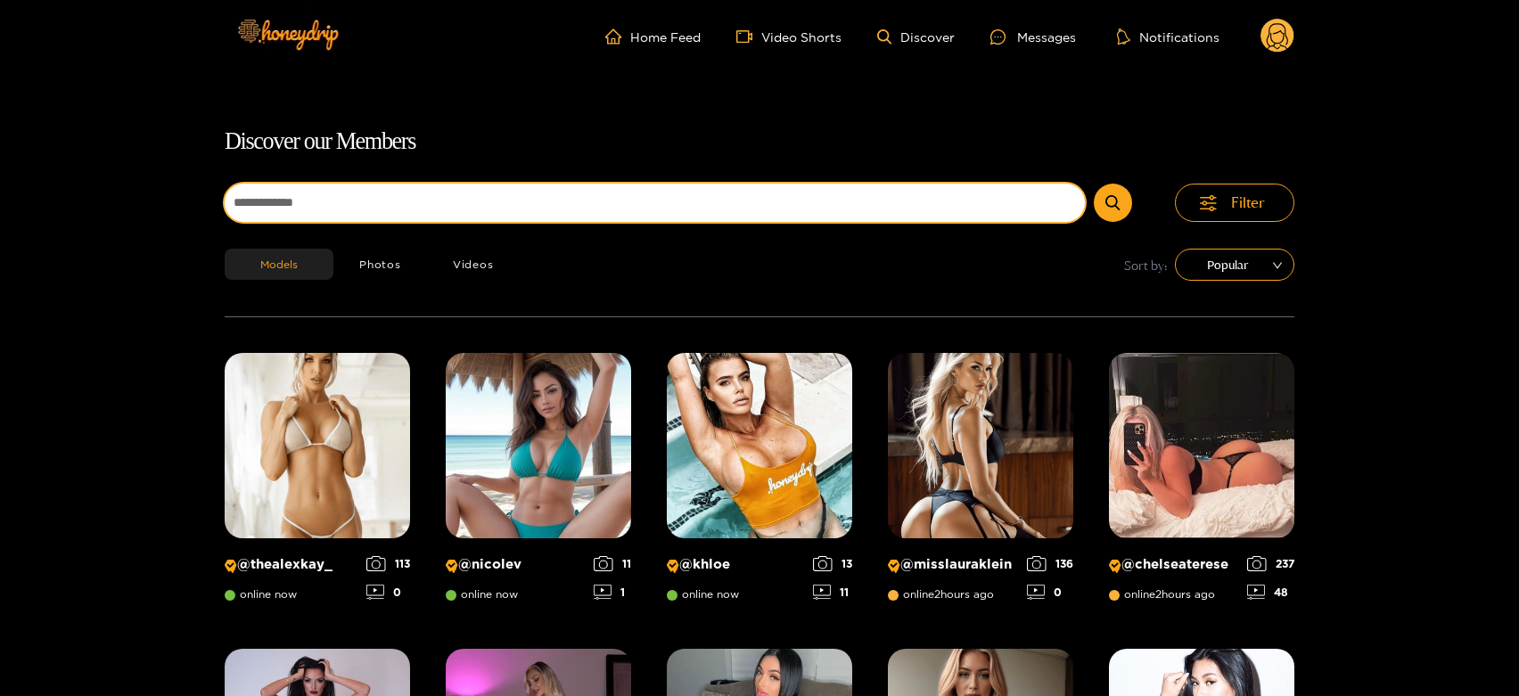
click at [476, 217] on input at bounding box center [655, 203] width 860 height 38
paste input "*******"
type input "*******"
click at [1094, 184] on button "submit" at bounding box center [1113, 203] width 38 height 38
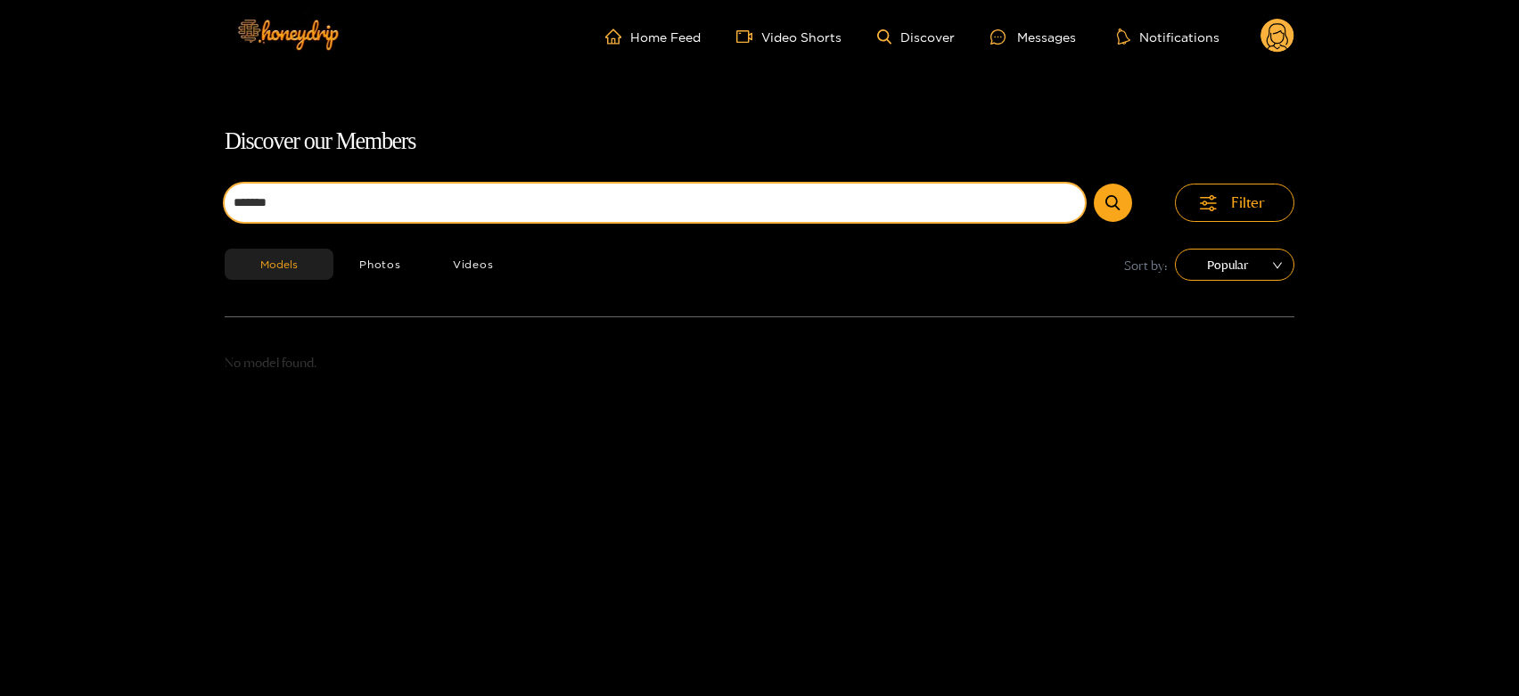
scroll to position [114, 0]
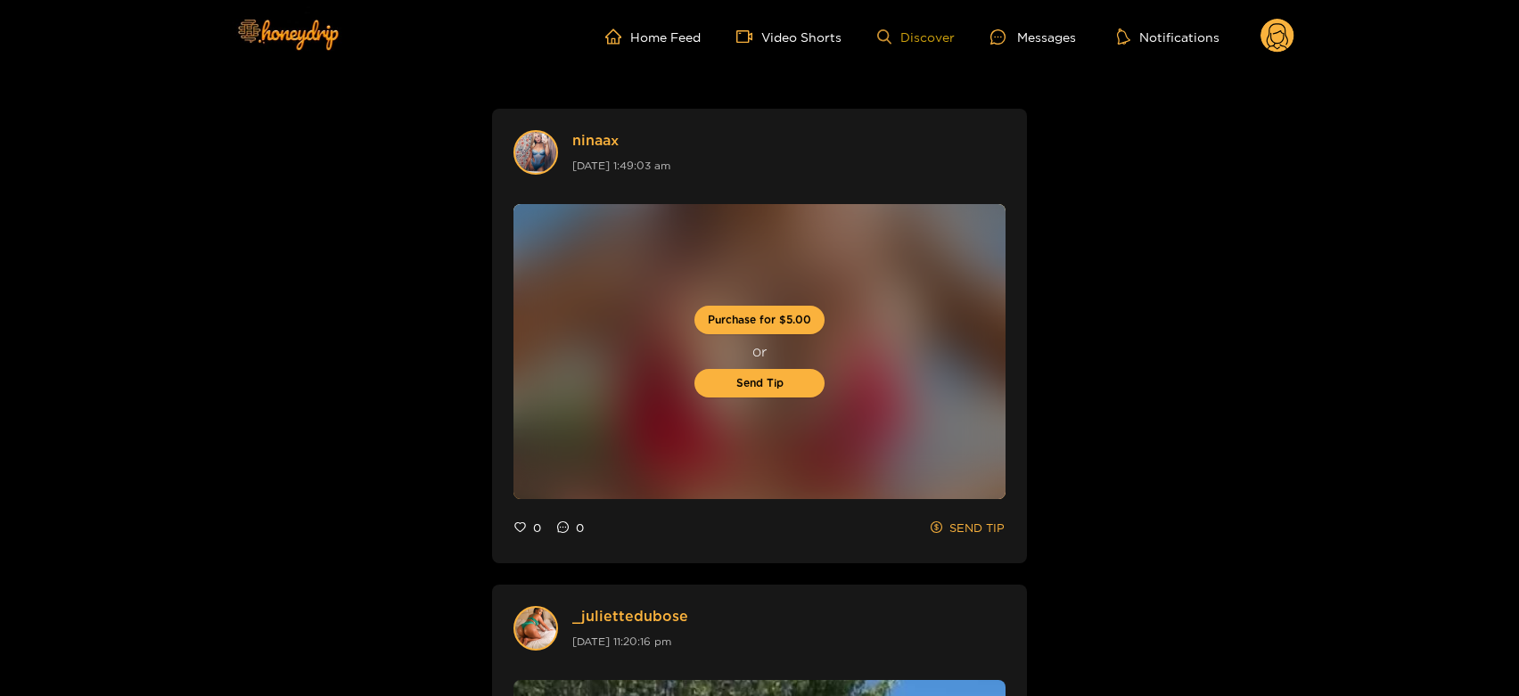
click at [913, 34] on link "Discover" at bounding box center [916, 36] width 78 height 15
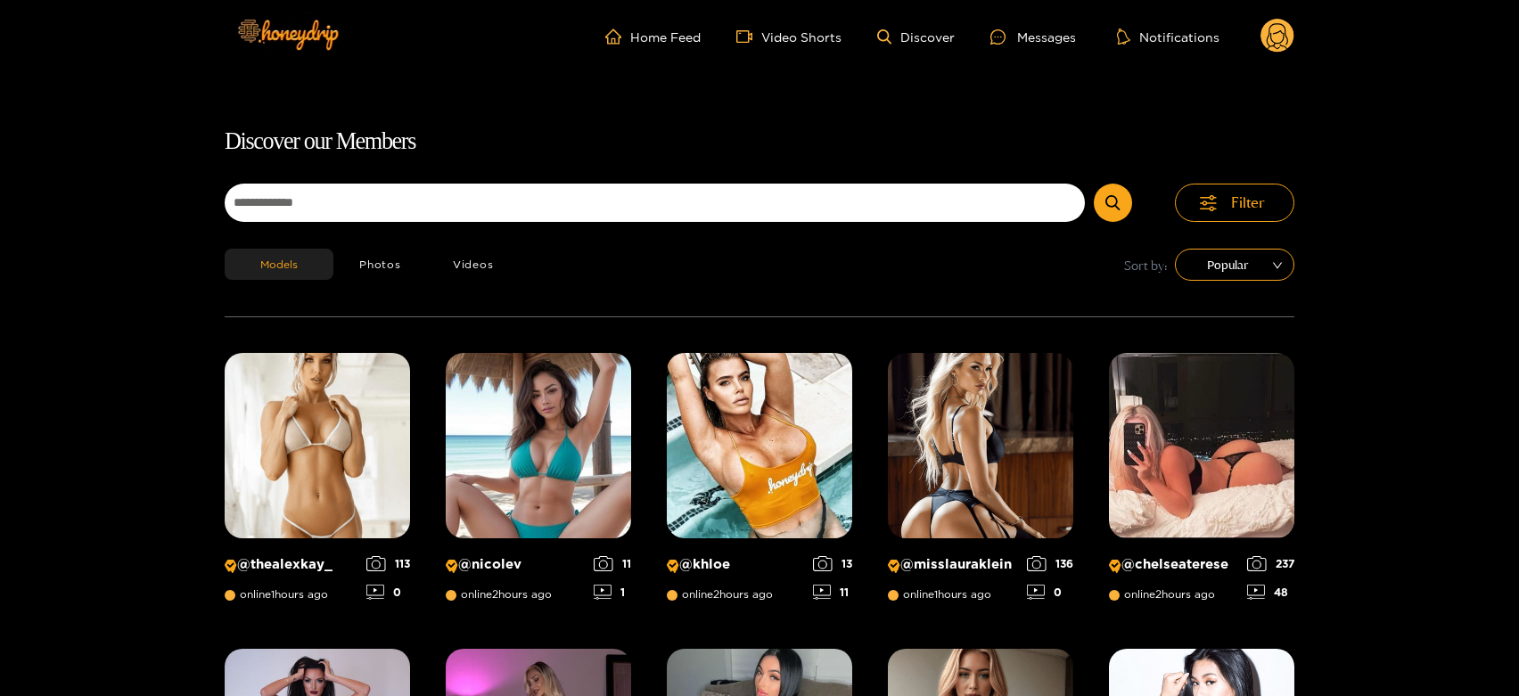
click at [409, 501] on img at bounding box center [317, 445] width 185 height 185
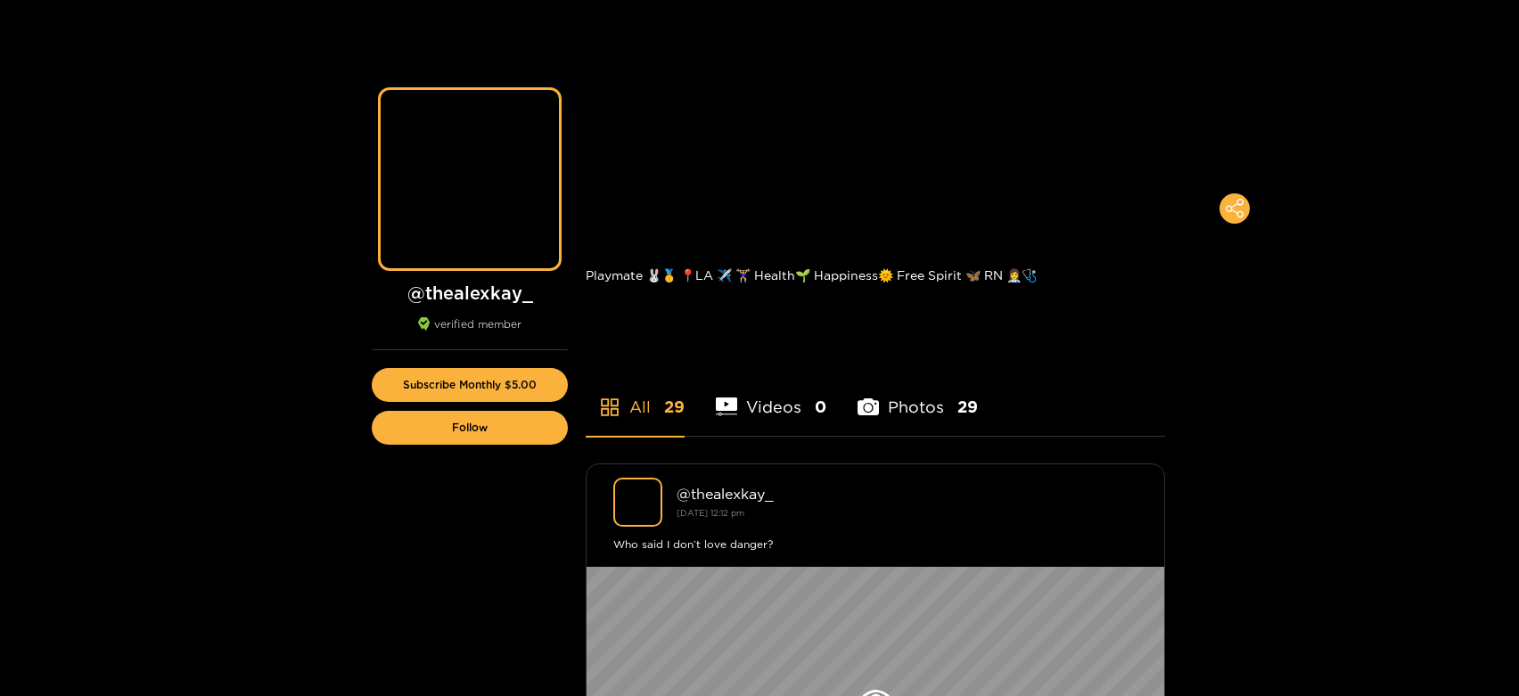
scroll to position [114, 0]
